Goal: Task Accomplishment & Management: Complete application form

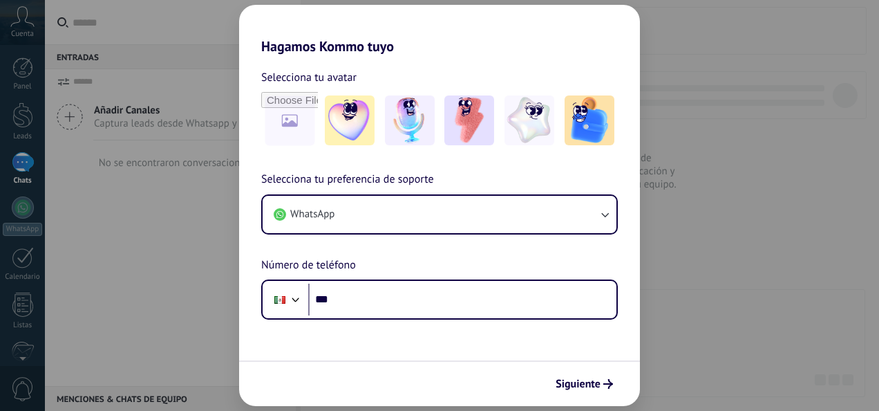
click at [21, 18] on div "Hagamos Kommo tuyo Selecciona tu avatar Selecciona tu preferencia de soporte Wh…" at bounding box center [439, 205] width 879 height 411
click at [718, 315] on div "Hagamos Kommo tuyo Selecciona tu avatar Selecciona tu preferencia de soporte Wh…" at bounding box center [439, 205] width 879 height 411
click at [747, 189] on div "Hagamos Kommo tuyo Selecciona tu avatar Selecciona tu preferencia de soporte Wh…" at bounding box center [439, 205] width 879 height 411
click at [603, 385] on span "Siguiente" at bounding box center [584, 384] width 57 height 10
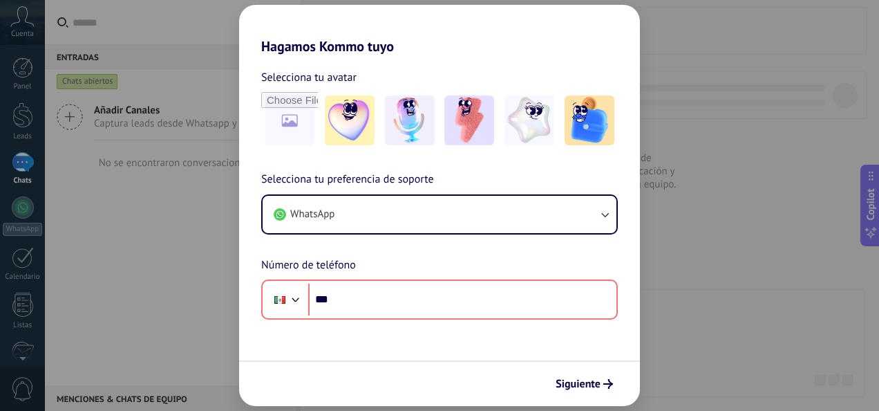
click at [194, 285] on div "Hagamos Kommo tuyo Selecciona tu avatar Selecciona tu preferencia de soporte Wh…" at bounding box center [439, 205] width 879 height 411
click at [26, 31] on div "Hagamos Kommo tuyo Selecciona tu avatar Selecciona tu preferencia de soporte Wh…" at bounding box center [439, 205] width 879 height 411
click at [728, 224] on div "Hagamos Kommo tuyo Selecciona tu avatar Selecciona tu preferencia de soporte Wh…" at bounding box center [439, 205] width 879 height 411
click at [383, 131] on div at bounding box center [410, 120] width 57 height 57
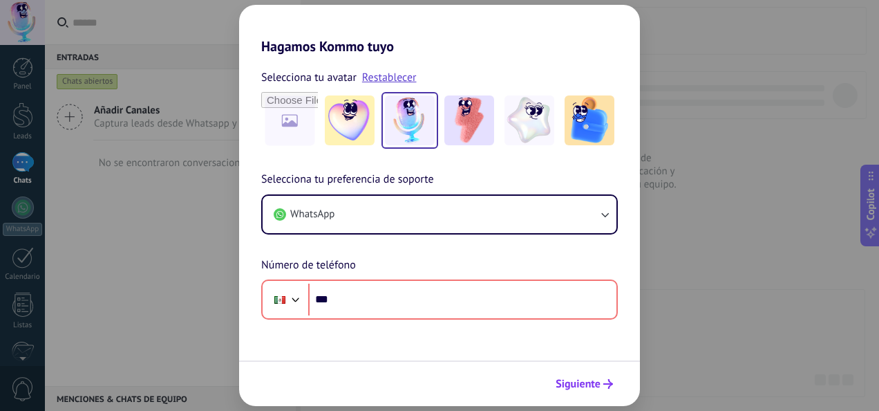
click at [609, 388] on button "Siguiente" at bounding box center [585, 384] width 70 height 24
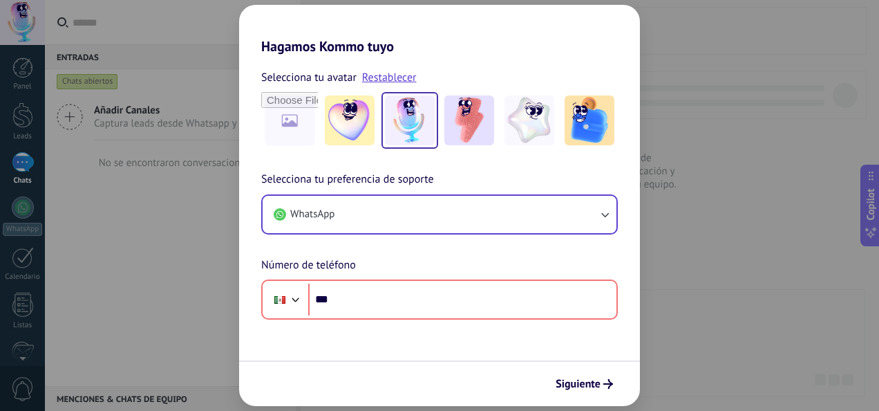
drag, startPoint x: 609, startPoint y: 388, endPoint x: 597, endPoint y: 219, distance: 169.8
click at [597, 219] on form "Selecciona tu avatar Restablecer Selecciona tu preferencia de soporte WhatsApp …" at bounding box center [439, 230] width 401 height 351
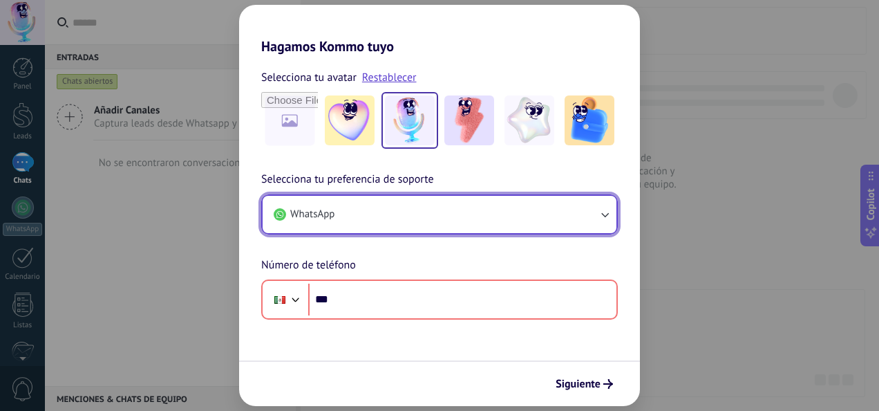
click at [597, 219] on button "WhatsApp" at bounding box center [440, 214] width 354 height 37
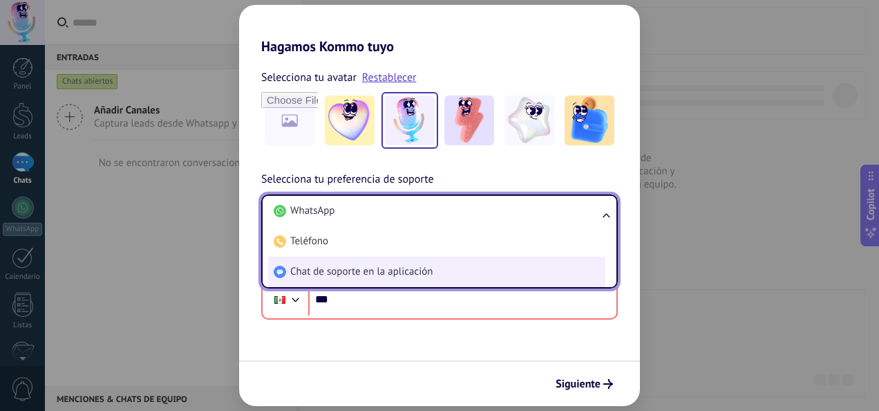
click at [530, 263] on li "Chat de soporte en la aplicación" at bounding box center [436, 271] width 337 height 30
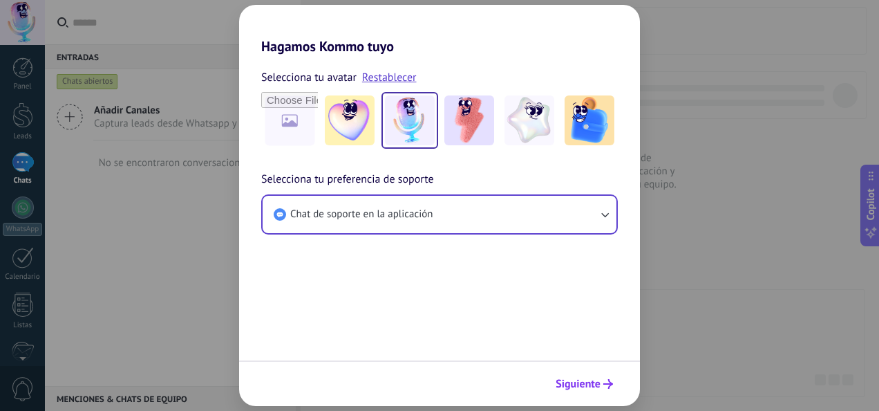
click at [606, 386] on icon "submit" at bounding box center [608, 384] width 10 height 10
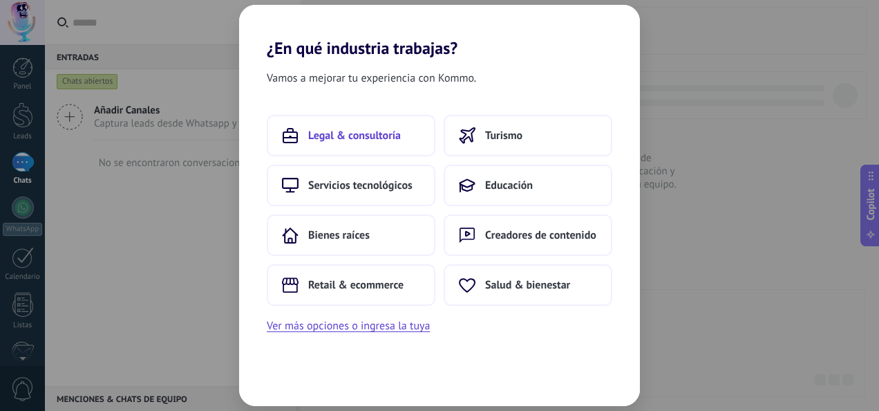
click at [411, 140] on button "Legal & consultoría" at bounding box center [351, 135] width 169 height 41
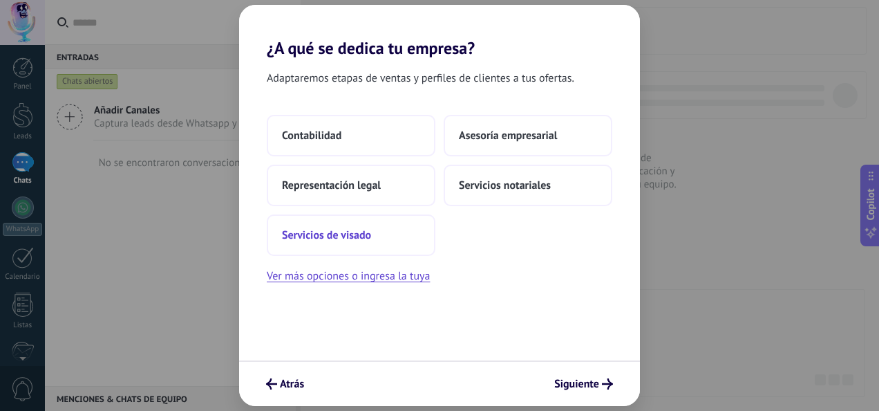
click at [405, 231] on button "Servicios de visado" at bounding box center [351, 234] width 169 height 41
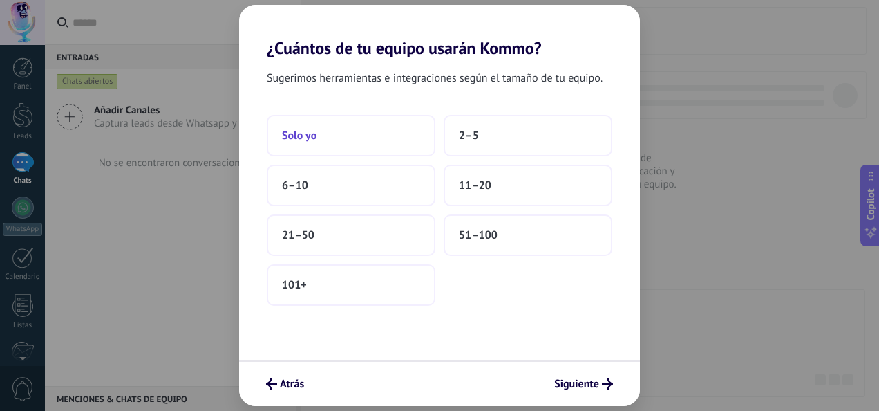
click at [398, 139] on button "Solo yo" at bounding box center [351, 135] width 169 height 41
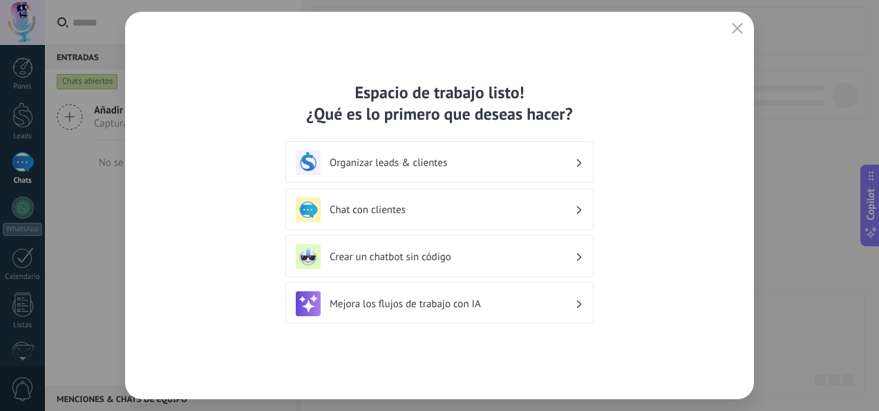
click at [450, 212] on h3 "Chat con clientes" at bounding box center [452, 209] width 245 height 13
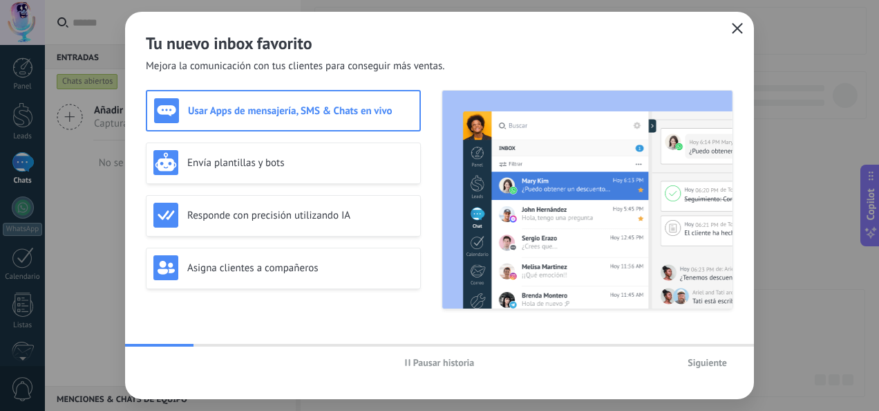
click at [736, 24] on icon "button" at bounding box center [737, 28] width 11 height 11
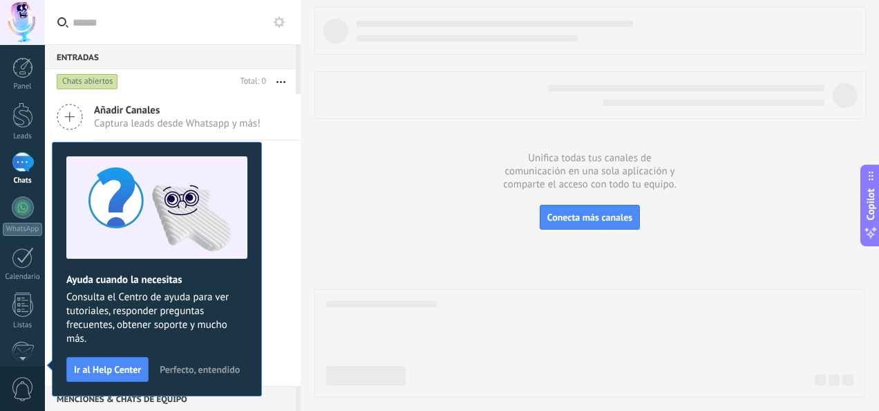
click at [22, 30] on div at bounding box center [22, 22] width 45 height 45
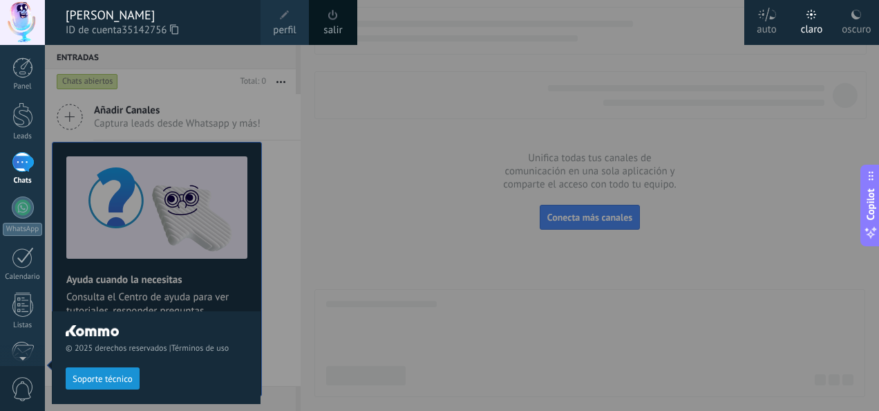
click at [326, 32] on link "salir" at bounding box center [333, 30] width 19 height 15
